Goal: Check status

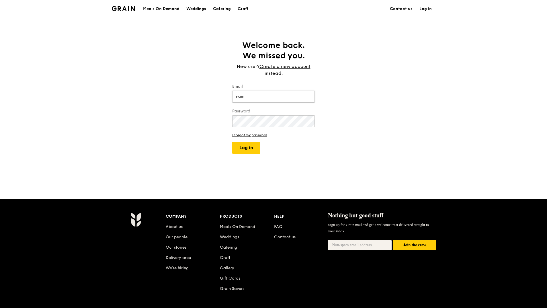
type input "[PERSON_NAME][EMAIL_ADDRESS][DOMAIN_NAME]"
click at [251, 148] on button "Log in" at bounding box center [246, 148] width 28 height 12
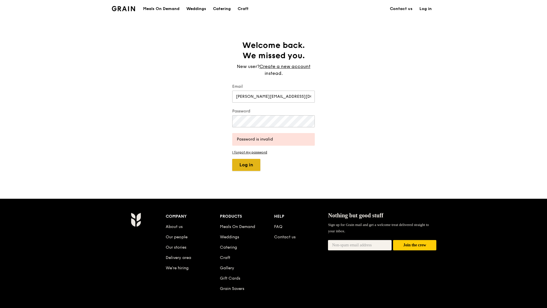
click at [243, 167] on button "Log in" at bounding box center [246, 165] width 28 height 12
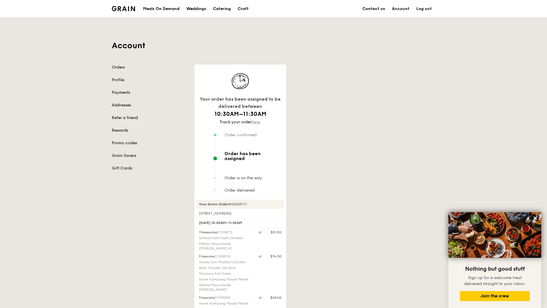
click at [254, 121] on link "here" at bounding box center [255, 121] width 8 height 5
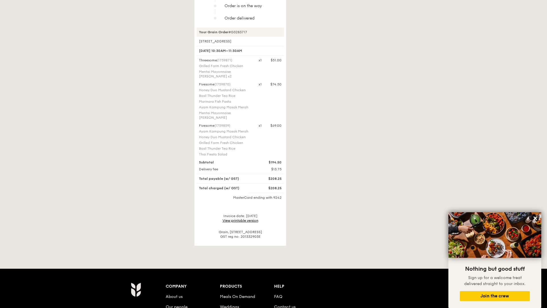
scroll to position [29, 0]
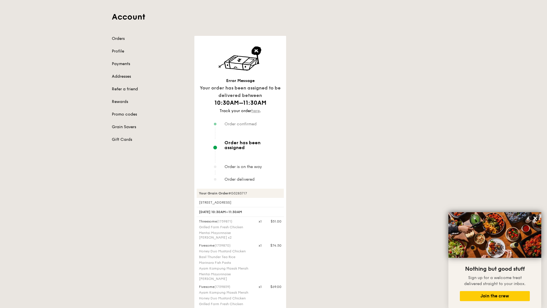
click at [254, 110] on link "here" at bounding box center [255, 110] width 8 height 5
